Goal: Task Accomplishment & Management: Manage account settings

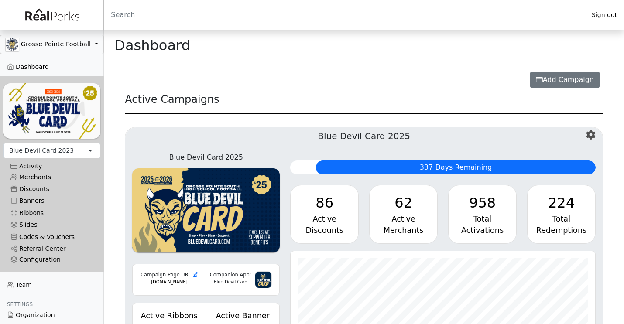
scroll to position [100, 305]
click at [56, 153] on div "Blue Devil Card 2023" at bounding box center [41, 150] width 65 height 9
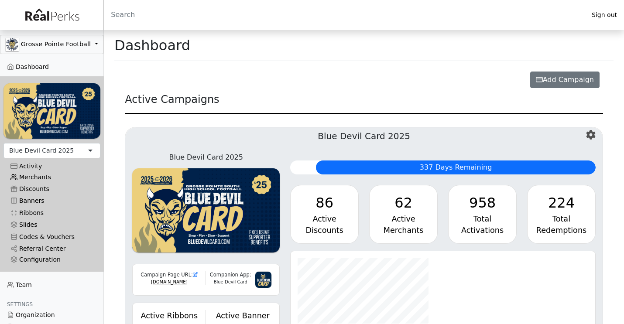
scroll to position [100, 305]
click at [44, 176] on link "Merchants" at bounding box center [51, 178] width 97 height 12
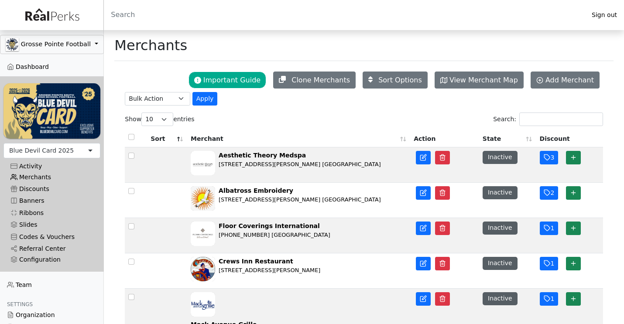
click at [38, 176] on link "Merchants" at bounding box center [51, 178] width 97 height 12
click at [531, 126] on input "Search:" at bounding box center [562, 120] width 84 height 14
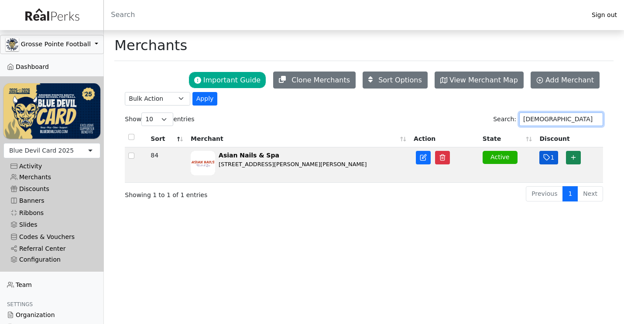
type input "[DEMOGRAPHIC_DATA]"
click at [548, 157] on icon "button" at bounding box center [547, 158] width 6 height 6
click at [548, 158] on icon "button" at bounding box center [547, 158] width 6 height 6
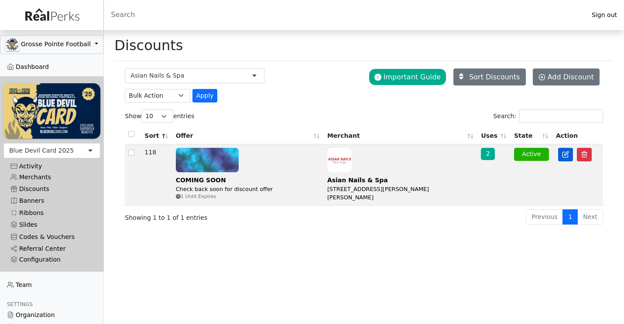
click at [566, 158] on icon at bounding box center [565, 154] width 7 height 7
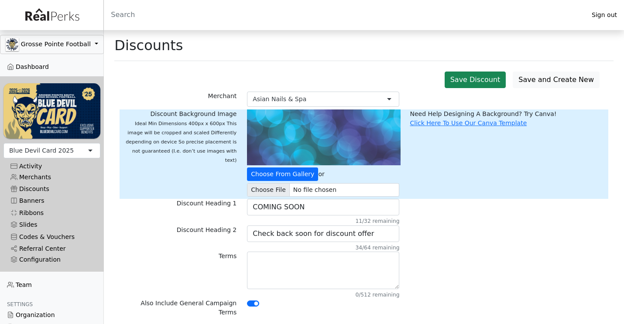
click at [368, 124] on img at bounding box center [324, 138] width 154 height 56
click at [293, 165] on div "Choose From Gallery or Choose From Gallery" at bounding box center [323, 155] width 163 height 90
click at [269, 189] on input "file" at bounding box center [323, 190] width 152 height 14
type input "C:\fakepath\Screenshot 2025-09-20 at 7.20.23 AM.png"
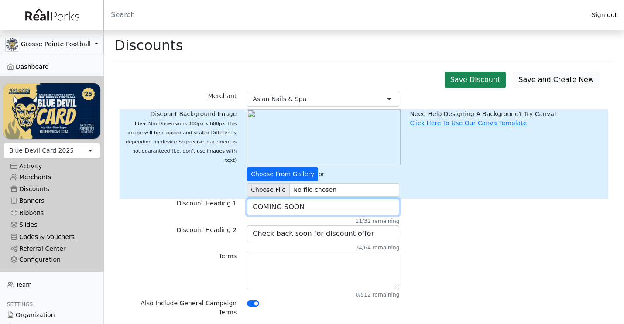
click at [335, 207] on input "COMING SOON" at bounding box center [323, 207] width 152 height 17
type input "$5 Off"
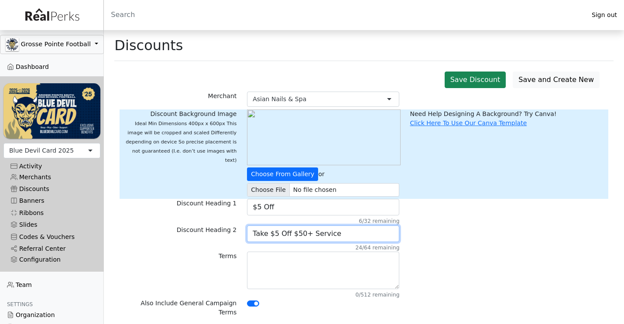
type input "Take $5 Off $50+ Service"
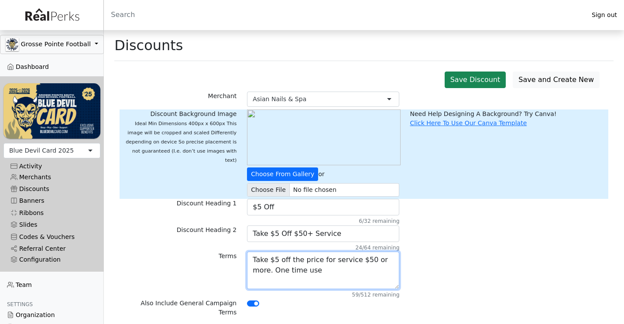
type textarea "Take $5 off the price for service $50 or more. One time use"
click at [456, 270] on div "Terms Take $5 off the price for service $50 or more. One time use 59/512 remain…" at bounding box center [364, 275] width 489 height 47
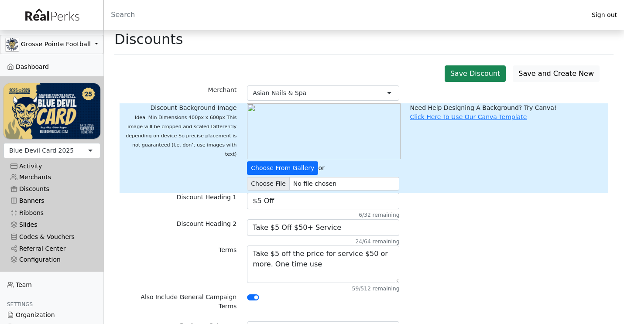
scroll to position [7, 0]
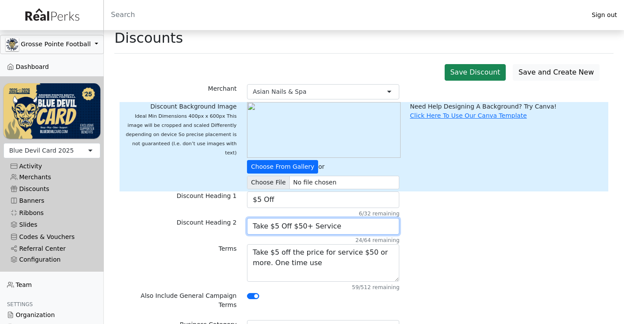
click at [300, 227] on input "Take $5 Off $50+ Service" at bounding box center [323, 226] width 152 height 17
type input "Take $5 Off $60+ Service"
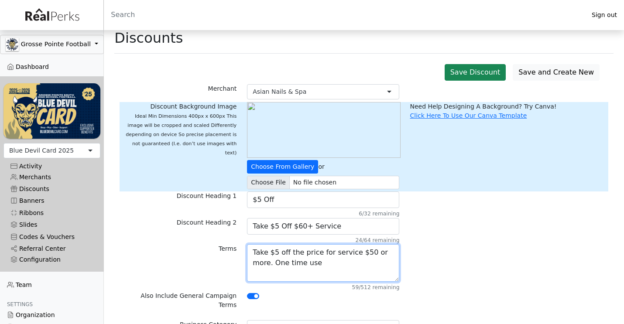
click at [364, 251] on textarea "Take $5 off the price for service $50 or more. One time use" at bounding box center [323, 264] width 152 height 38
click at [348, 265] on textarea "Take $5 off the price for service $60 or more. One time use" at bounding box center [323, 264] width 152 height 38
type textarea "Take $5 off the price for service $60 or more. One time use"
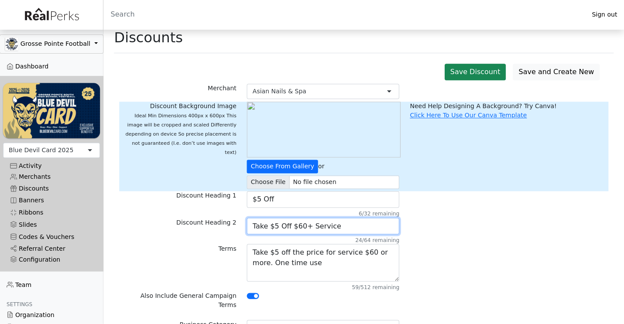
click at [343, 226] on input "Take $5 Off $60+ Service" at bounding box center [323, 226] width 152 height 17
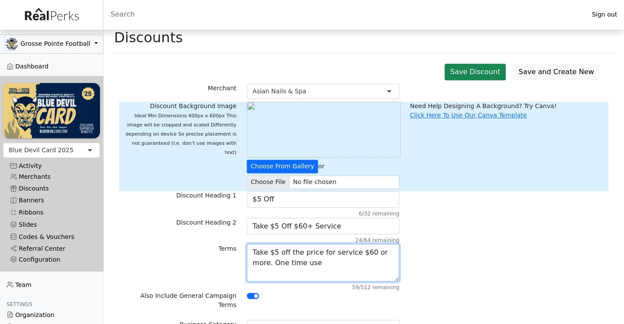
click at [322, 262] on textarea "Take $5 off the price for service $60 or more. One time use" at bounding box center [323, 264] width 152 height 38
click at [334, 264] on textarea "Take $5 off the price for service $60 or more. One time use" at bounding box center [323, 264] width 152 height 38
click at [453, 265] on div "Terms Take $5 off the price for service $60 or more. One time use 59/512 remain…" at bounding box center [364, 268] width 489 height 47
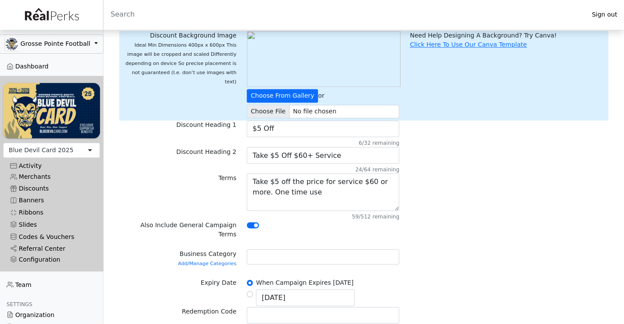
scroll to position [89, 0]
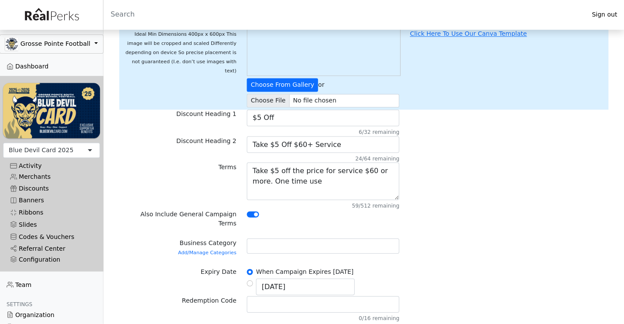
click at [348, 239] on div at bounding box center [323, 246] width 152 height 15
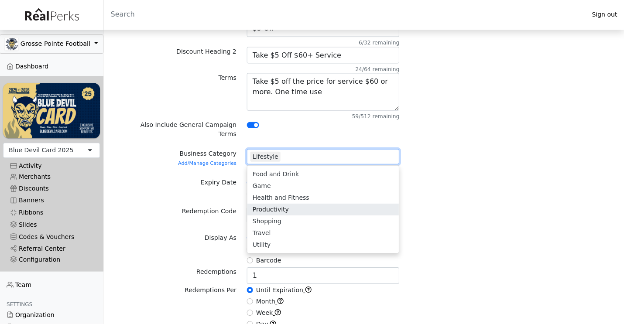
scroll to position [14, 0]
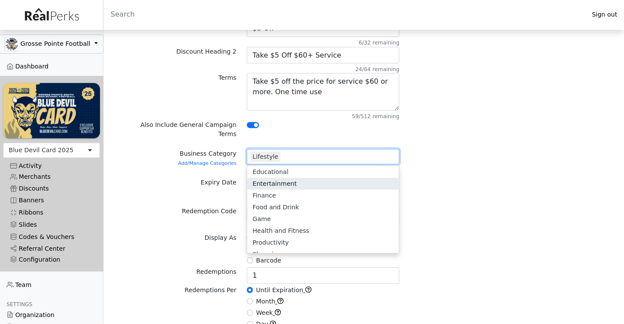
click at [471, 207] on div "Redemption Code 0/16 remaining" at bounding box center [364, 220] width 489 height 26
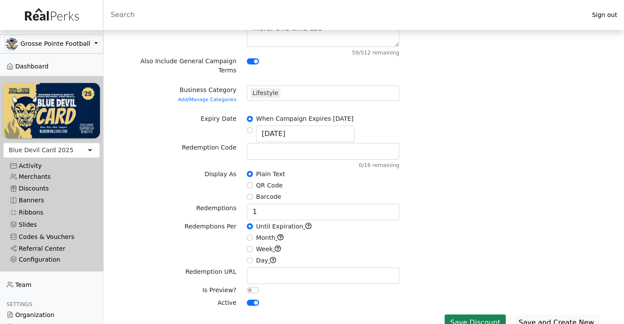
scroll to position [242, 0]
click at [478, 315] on button "Save Discount" at bounding box center [476, 323] width 62 height 17
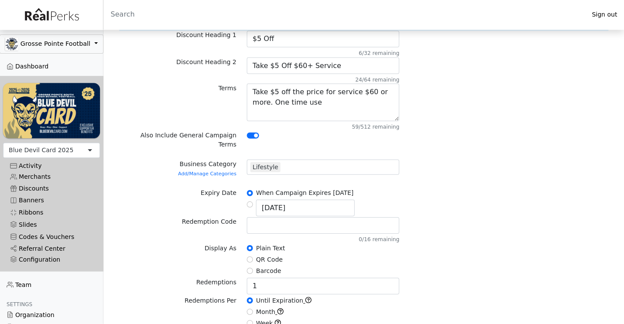
scroll to position [241, 0]
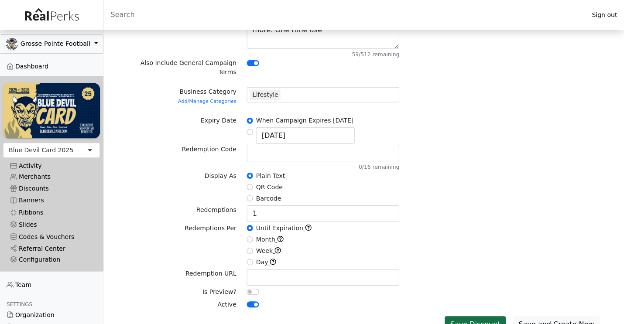
click at [480, 317] on button "Save Discount" at bounding box center [476, 325] width 62 height 17
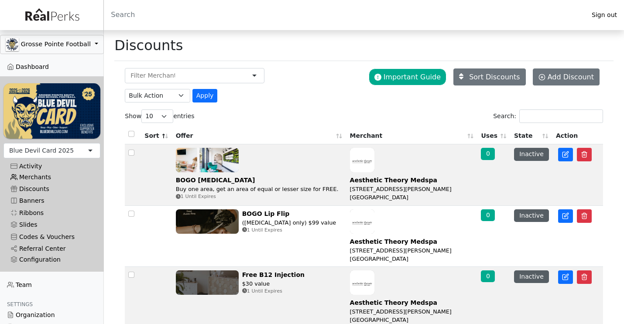
click at [39, 180] on link "Merchants" at bounding box center [51, 178] width 97 height 12
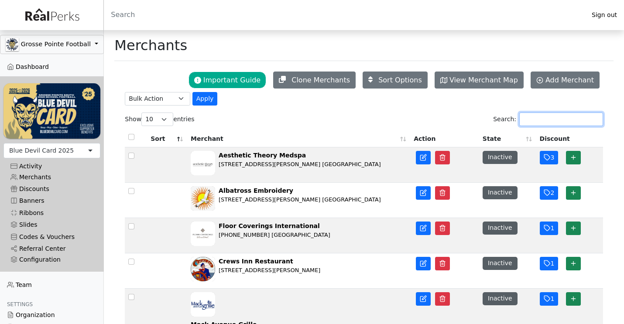
click at [554, 117] on input "Search:" at bounding box center [562, 120] width 84 height 14
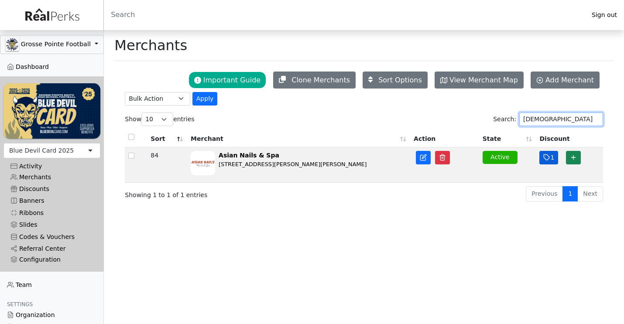
type input "asian"
click at [548, 159] on icon "button" at bounding box center [547, 157] width 7 height 7
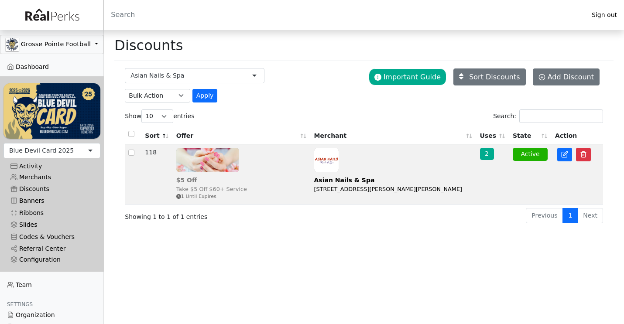
click at [245, 185] on div "Take $5 Off $60+ Service" at bounding box center [211, 189] width 71 height 8
click at [555, 77] on span "Add Discount" at bounding box center [571, 77] width 46 height 8
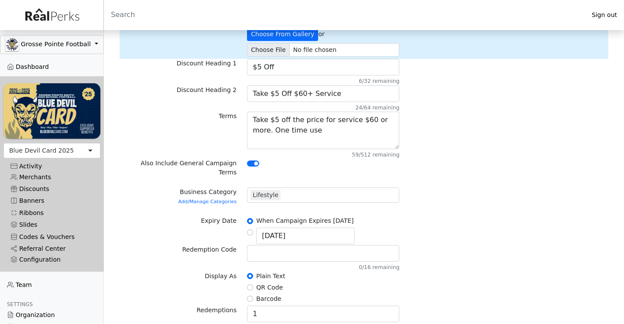
scroll to position [141, 0]
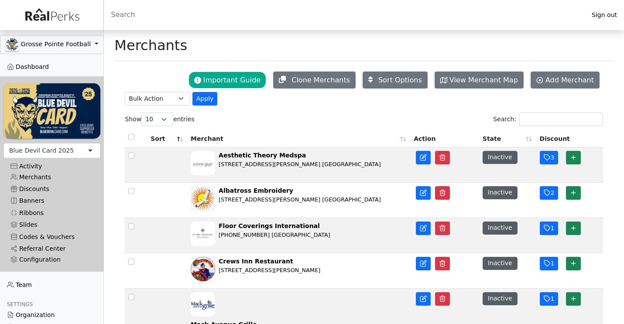
click at [565, 123] on input "Search:" at bounding box center [562, 120] width 84 height 14
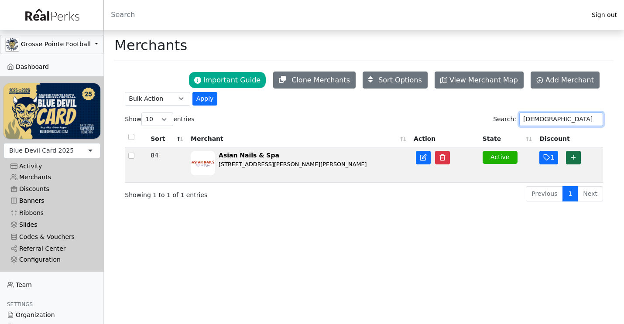
type input "asian"
click at [571, 158] on icon "button" at bounding box center [573, 157] width 7 height 7
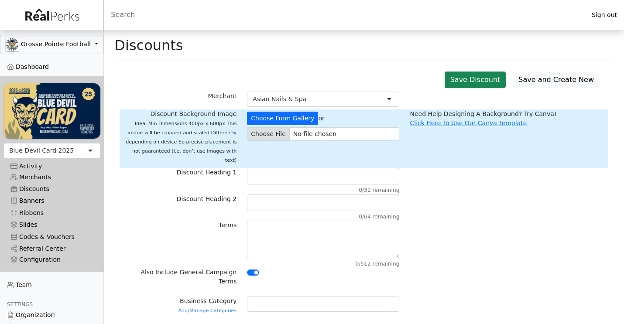
click at [269, 134] on input "file" at bounding box center [323, 135] width 152 height 14
type input "C:\fakepath\Screenshot 2025-09-20 at 7.20.29 AM.png"
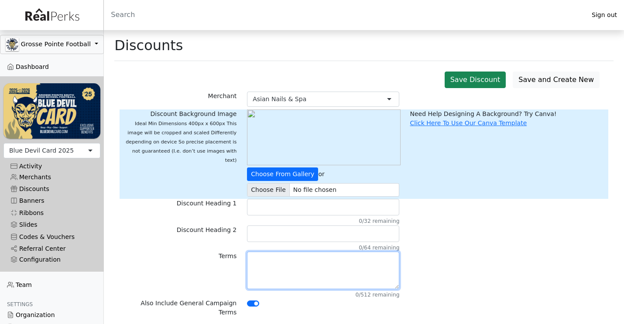
click at [297, 259] on textarea at bounding box center [323, 271] width 152 height 38
paste textarea "Take $5 off the price for service $60 or more. One time use"
click at [276, 260] on textarea "Take $5 off the price for service $60 or more. One time use" at bounding box center [323, 271] width 152 height 38
click at [365, 262] on textarea "Take $10 off the price for service $60 or more. One time use" at bounding box center [323, 271] width 152 height 38
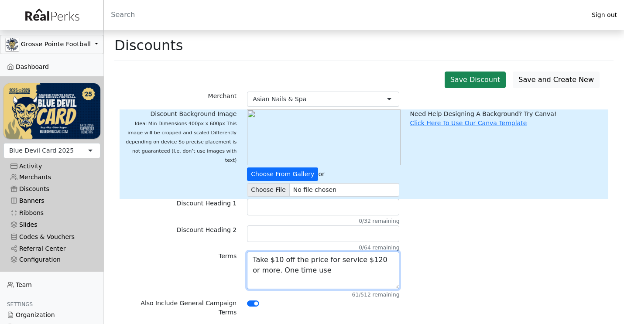
type textarea "Take $10 off the price for service $120 or more. One time use"
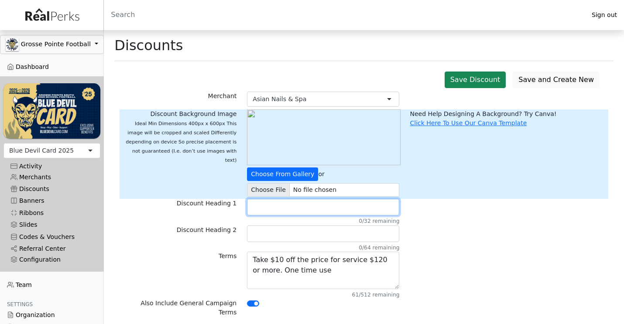
click at [317, 207] on input "text" at bounding box center [323, 207] width 152 height 17
type input "$10 Off"
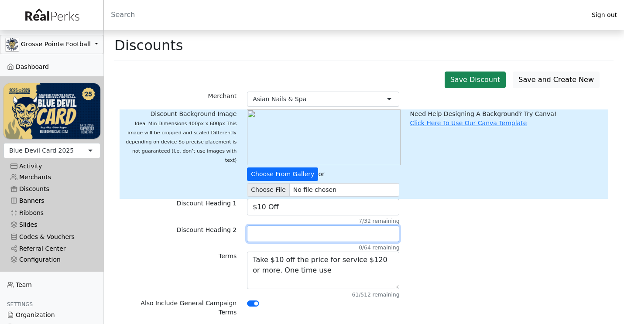
click at [353, 234] on input "text" at bounding box center [323, 234] width 152 height 17
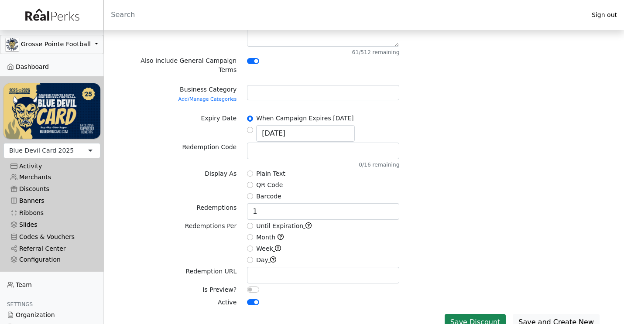
scroll to position [242, 0]
click at [255, 170] on div "Plain Text" at bounding box center [323, 175] width 152 height 10
click at [247, 170] on div "Plain Text" at bounding box center [323, 175] width 152 height 10
click at [253, 171] on input "Plain Text" at bounding box center [250, 174] width 6 height 6
radio input "true"
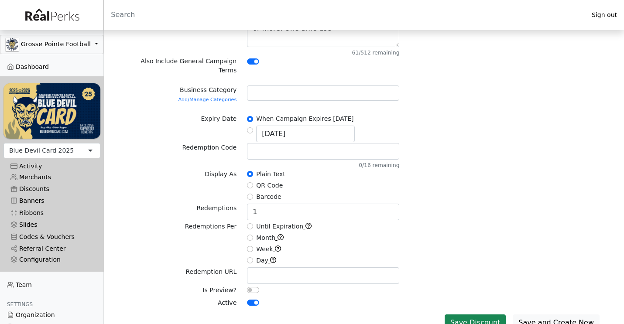
click at [251, 224] on input "Until Expiration" at bounding box center [250, 227] width 6 height 6
radio input "true"
click at [482, 315] on button "Save Discount" at bounding box center [476, 323] width 62 height 17
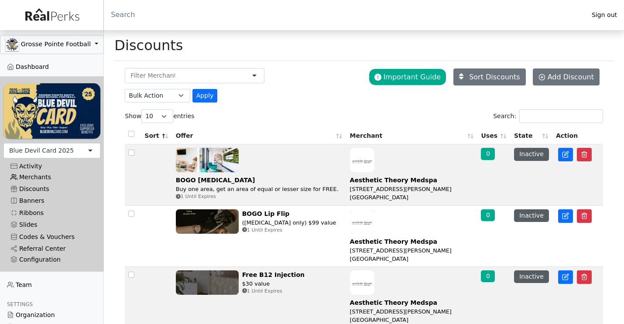
click at [43, 176] on link "Merchants" at bounding box center [51, 178] width 97 height 12
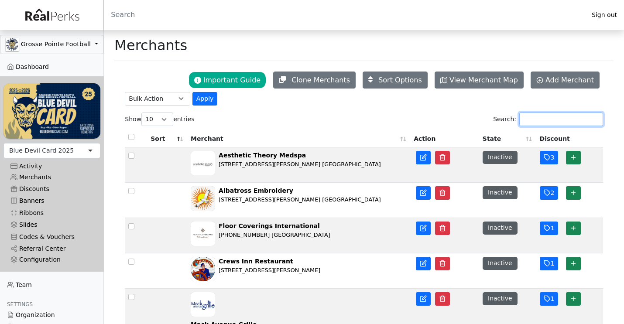
click at [551, 118] on input "Search:" at bounding box center [562, 120] width 84 height 14
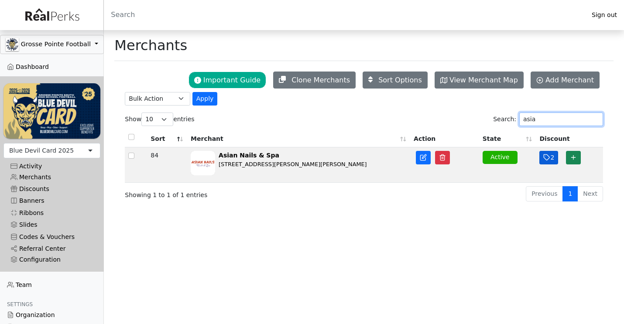
type input "asia"
click at [546, 157] on icon "button" at bounding box center [547, 157] width 7 height 7
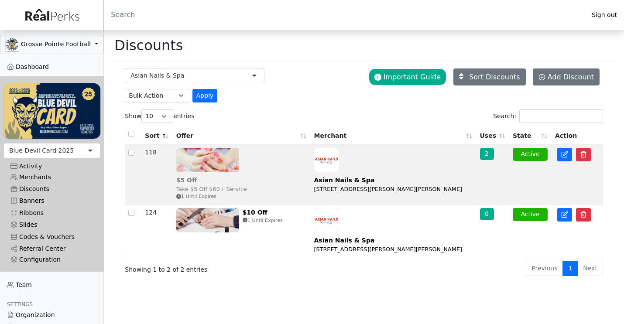
click at [247, 185] on div "Take $5 Off $60+ Service" at bounding box center [211, 189] width 71 height 8
click at [251, 217] on div "1 Until Expires" at bounding box center [263, 220] width 40 height 7
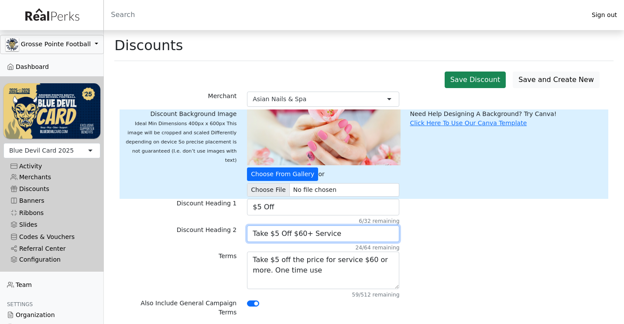
click at [293, 234] on input "Take $5 Off $60+ Service" at bounding box center [323, 234] width 152 height 17
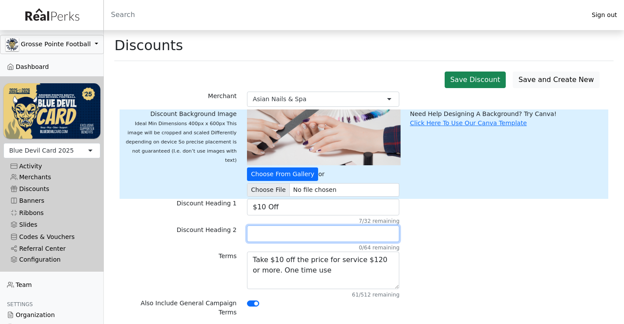
click at [268, 239] on input "text" at bounding box center [323, 234] width 152 height 17
paste input "Take $5 Off $60+ Service"
click at [274, 234] on input "Take $5 Off $60+ Service" at bounding box center [323, 234] width 152 height 17
click at [373, 234] on input "Take $10 Off $120+ Service" at bounding box center [323, 234] width 152 height 17
type input "Take $10 Off $120+ Service"
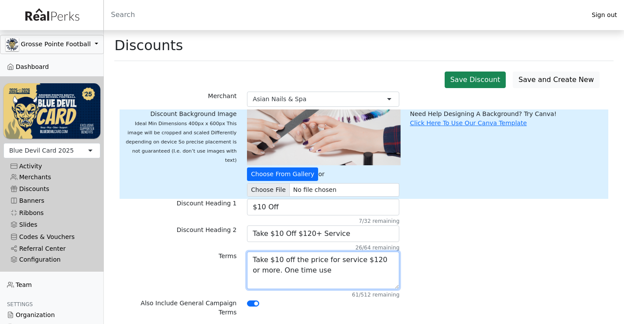
click at [346, 270] on textarea "Take $10 off the price for service $120 or more. One time use" at bounding box center [323, 271] width 152 height 38
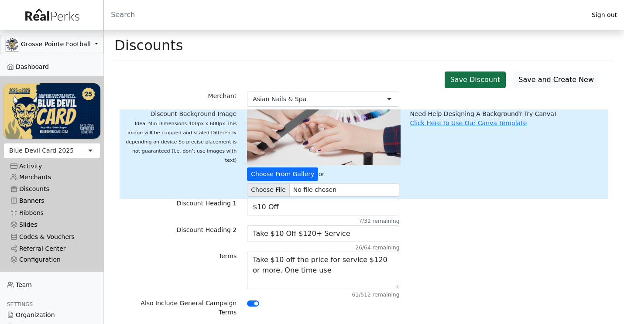
click at [487, 76] on button "Save Discount" at bounding box center [476, 80] width 62 height 17
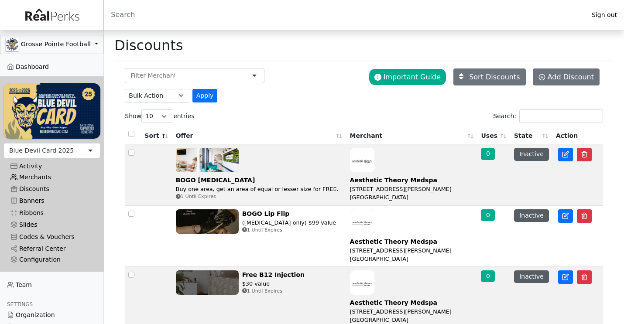
click at [54, 177] on link "Merchants" at bounding box center [51, 178] width 97 height 12
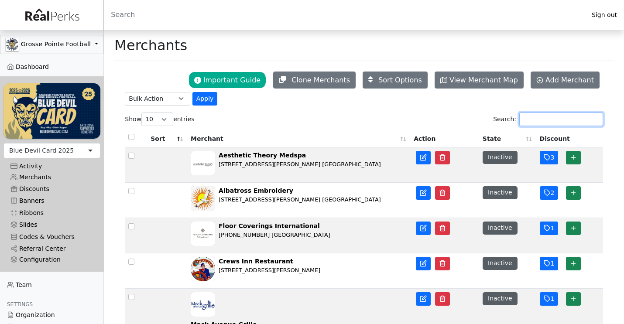
click at [534, 116] on input "Search:" at bounding box center [562, 120] width 84 height 14
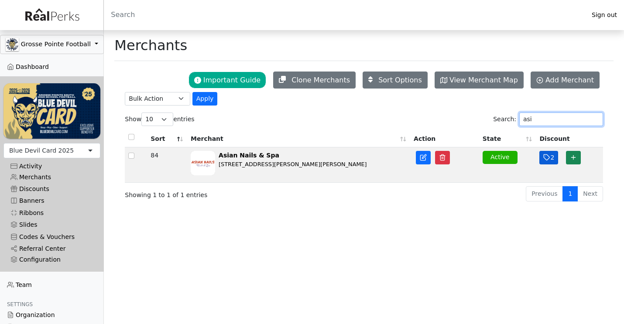
type input "asi"
click at [550, 161] on icon "button" at bounding box center [547, 157] width 7 height 7
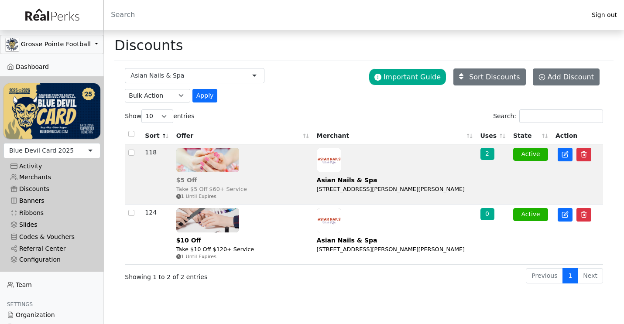
click at [247, 185] on div "Take $5 Off $60+ Service" at bounding box center [211, 189] width 71 height 8
click at [232, 224] on img at bounding box center [207, 220] width 63 height 24
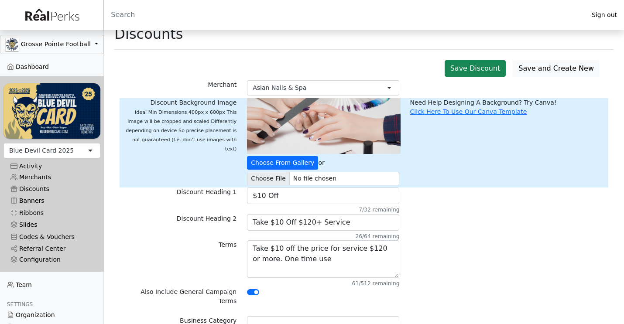
scroll to position [14, 0]
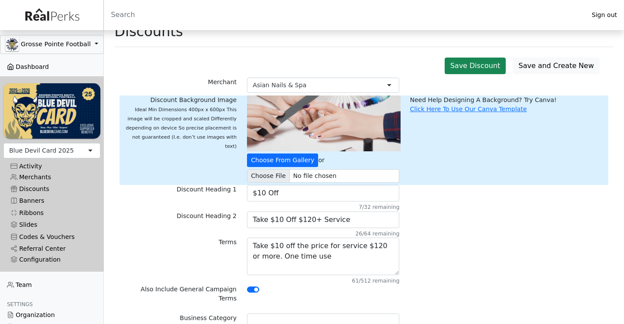
click at [30, 70] on link "Dashboard" at bounding box center [52, 67] width 104 height 12
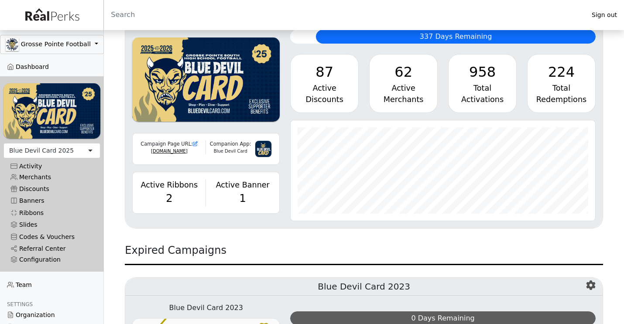
scroll to position [126, 0]
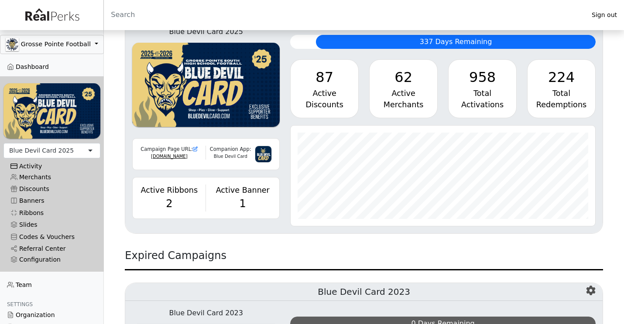
click at [39, 165] on div "Activity" at bounding box center [51, 166] width 83 height 7
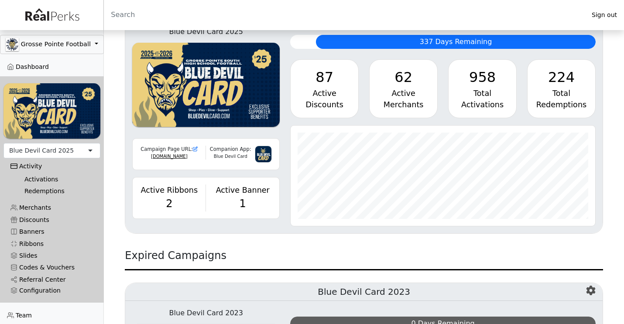
click at [36, 181] on link "Activations" at bounding box center [55, 179] width 76 height 12
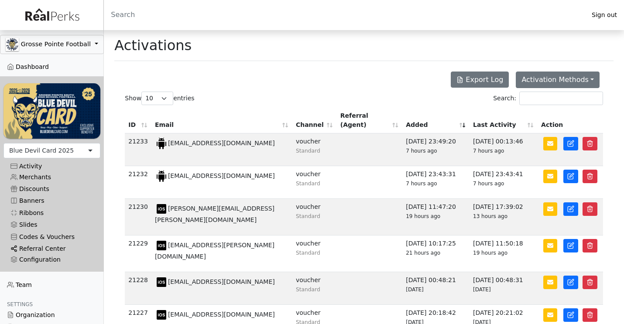
click at [45, 249] on link "Referral Center" at bounding box center [51, 249] width 97 height 12
